Goal: Check status: Check status

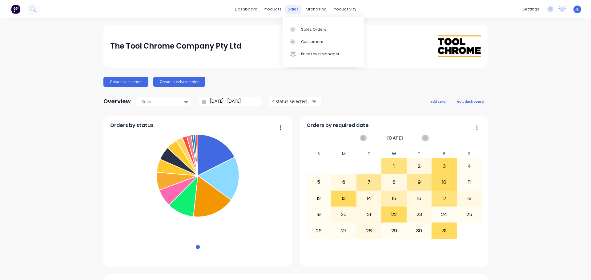
click at [291, 13] on div "sales" at bounding box center [293, 9] width 17 height 9
click at [299, 31] on link "Sales Orders" at bounding box center [324, 29] width 82 height 12
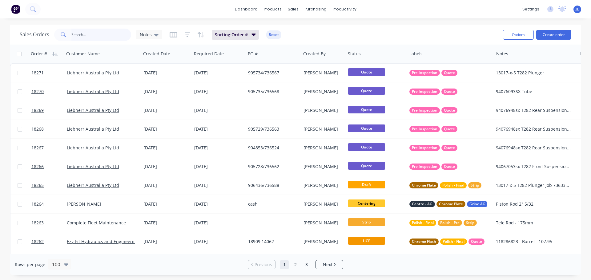
click at [98, 34] on input "text" at bounding box center [101, 35] width 60 height 12
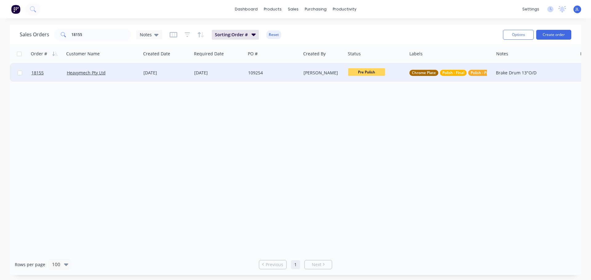
click at [366, 73] on span "Pre Polish" at bounding box center [366, 72] width 37 height 8
click at [367, 156] on button "HCP" at bounding box center [380, 155] width 64 height 11
click at [379, 71] on span "HCP" at bounding box center [366, 72] width 37 height 8
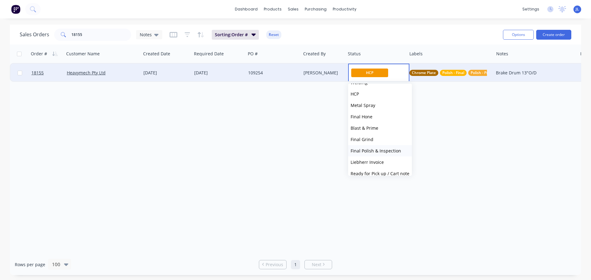
click at [386, 154] on span "Final Polish & Inspection" at bounding box center [376, 151] width 50 height 6
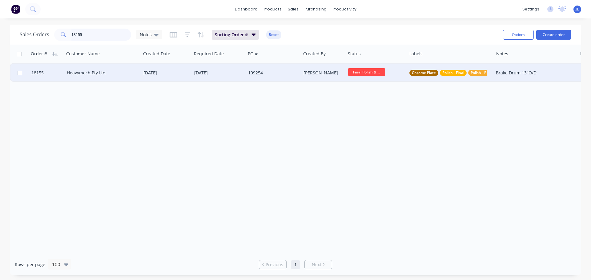
click at [95, 40] on input "18155" at bounding box center [101, 35] width 60 height 12
click at [358, 72] on span "HCP" at bounding box center [366, 72] width 37 height 8
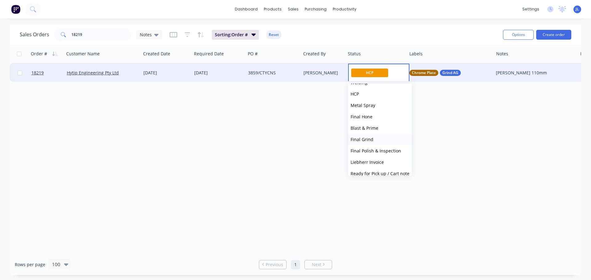
click at [378, 142] on button "Final Grind" at bounding box center [380, 139] width 64 height 11
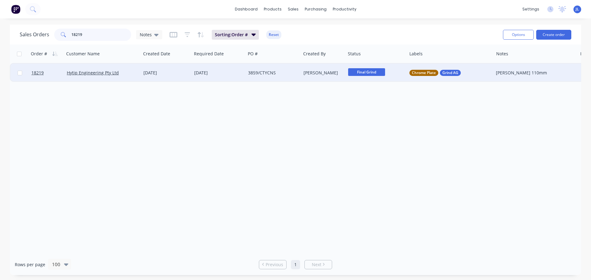
click at [101, 38] on input "18219" at bounding box center [101, 35] width 60 height 12
click at [368, 74] on span "Centering" at bounding box center [366, 72] width 37 height 8
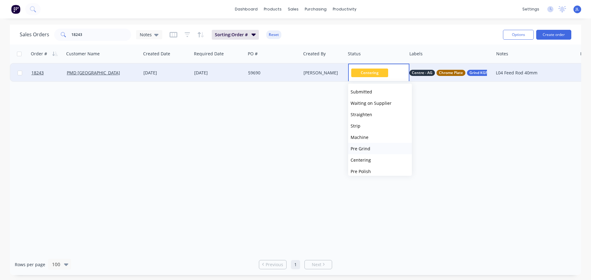
click at [369, 145] on button "Pre Grind" at bounding box center [380, 148] width 64 height 11
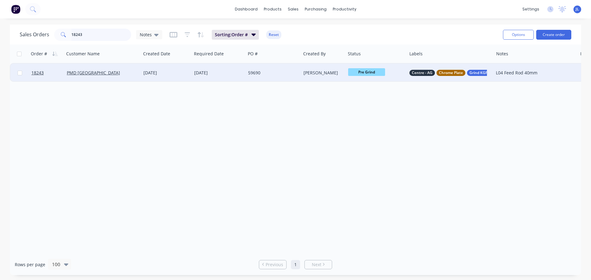
click at [89, 32] on input "18243" at bounding box center [101, 35] width 60 height 12
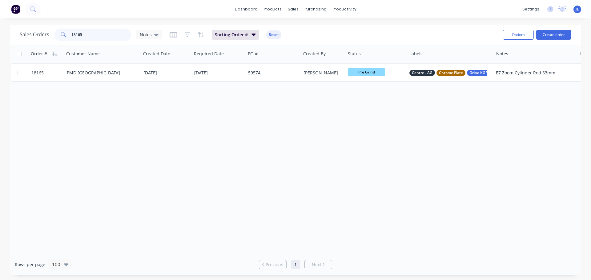
drag, startPoint x: 97, startPoint y: 38, endPoint x: 65, endPoint y: 37, distance: 32.6
click at [65, 37] on div "18165" at bounding box center [92, 35] width 77 height 12
type input "18150"
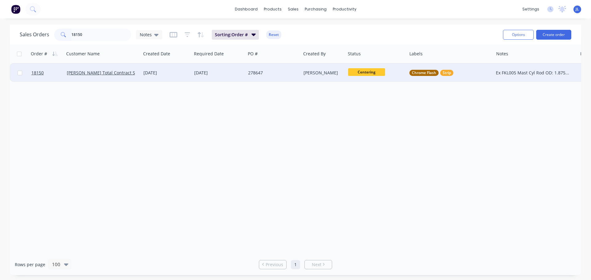
click at [371, 74] on span "Centering" at bounding box center [366, 72] width 37 height 8
click at [378, 151] on button "Pre Grind" at bounding box center [380, 148] width 64 height 11
click at [16, 10] on img at bounding box center [15, 9] width 9 height 9
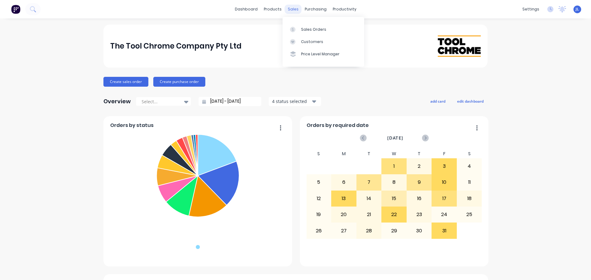
click at [289, 11] on div "sales" at bounding box center [293, 9] width 17 height 9
click at [303, 34] on link "Sales Orders" at bounding box center [324, 29] width 82 height 12
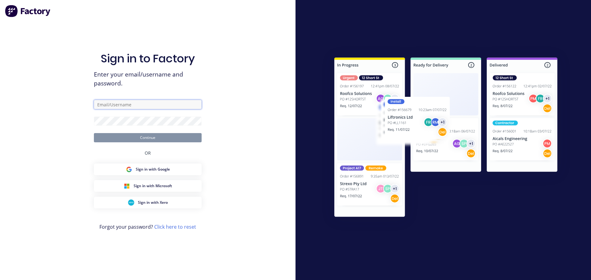
type input "[PERSON_NAME][EMAIL_ADDRESS][DOMAIN_NAME]"
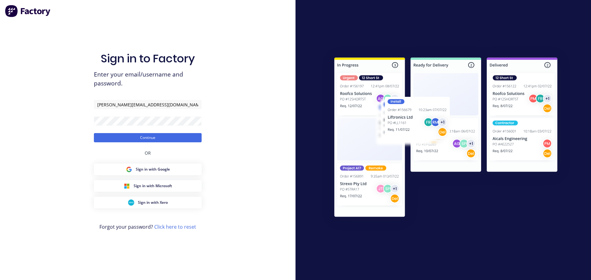
click at [144, 129] on form "[PERSON_NAME][EMAIL_ADDRESS][DOMAIN_NAME] Continue" at bounding box center [148, 121] width 108 height 42
click at [142, 136] on button "Continue" at bounding box center [148, 137] width 108 height 9
